Goal: Find specific page/section: Find specific page/section

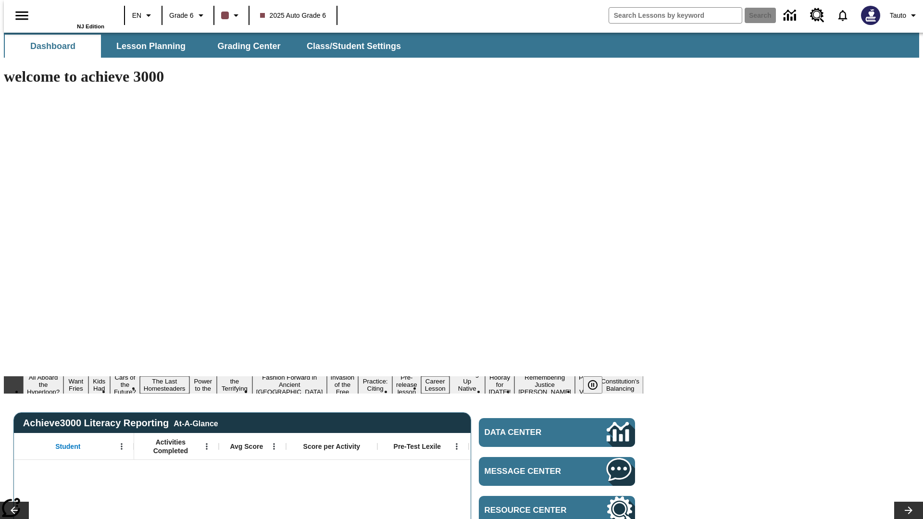
type input "-1"
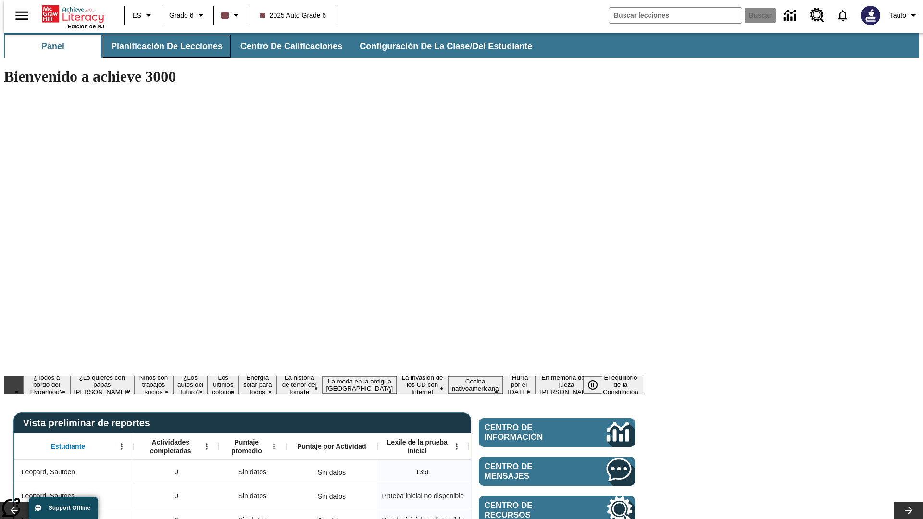
click at [161, 46] on span "Planificación de lecciones" at bounding box center [166, 46] width 111 height 11
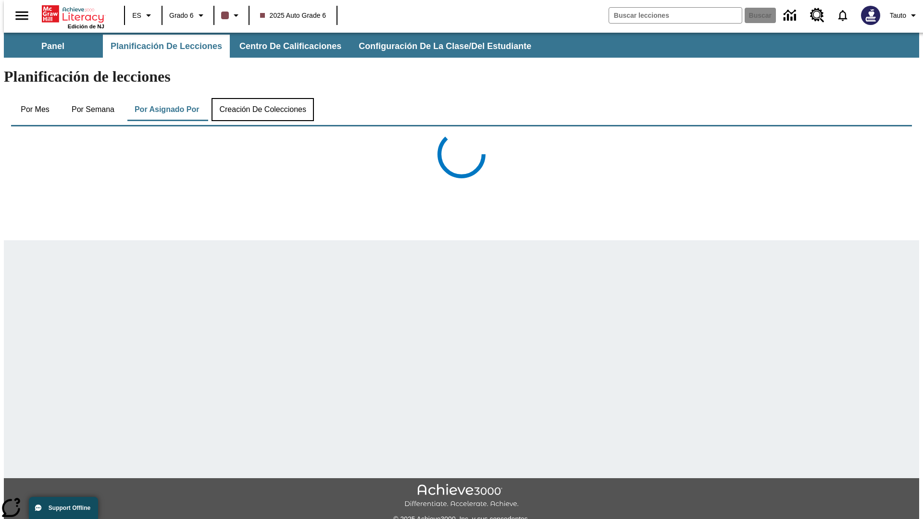
click at [260, 98] on button "Creación de colecciones" at bounding box center [262, 109] width 102 height 23
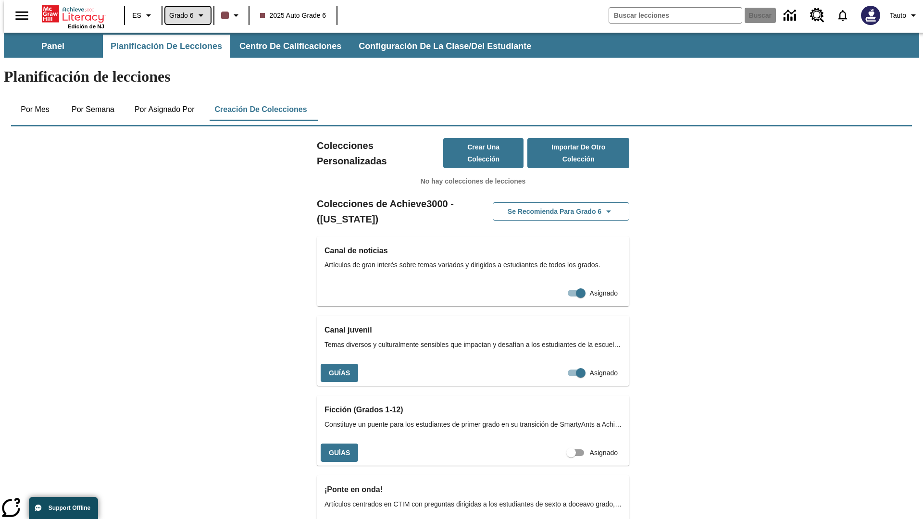
click at [184, 15] on span "Grado 6" at bounding box center [181, 16] width 25 height 10
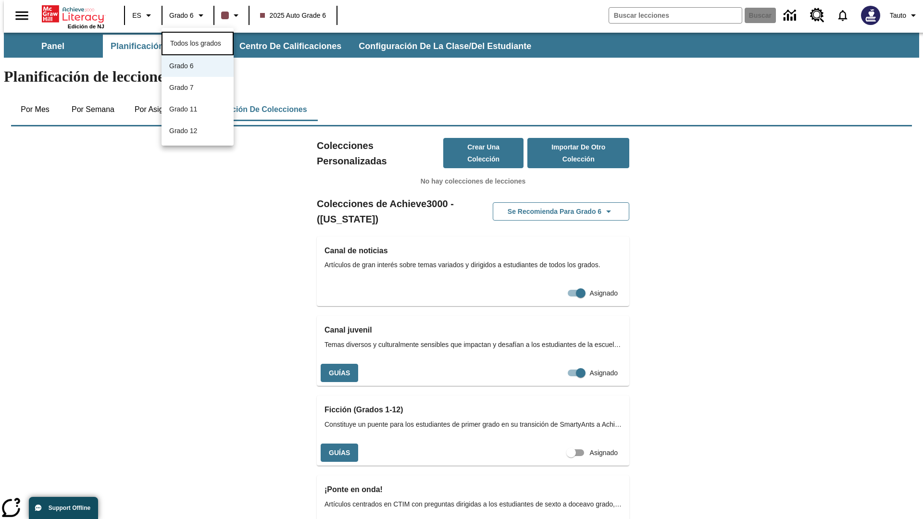
click at [197, 42] on span "Todos los grados" at bounding box center [195, 43] width 51 height 8
